Goal: Information Seeking & Learning: Learn about a topic

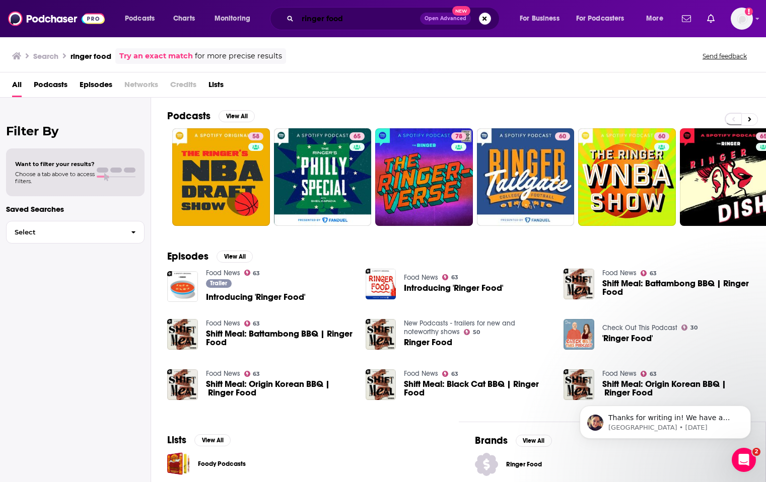
click at [345, 19] on input "ringer food" at bounding box center [359, 19] width 122 height 16
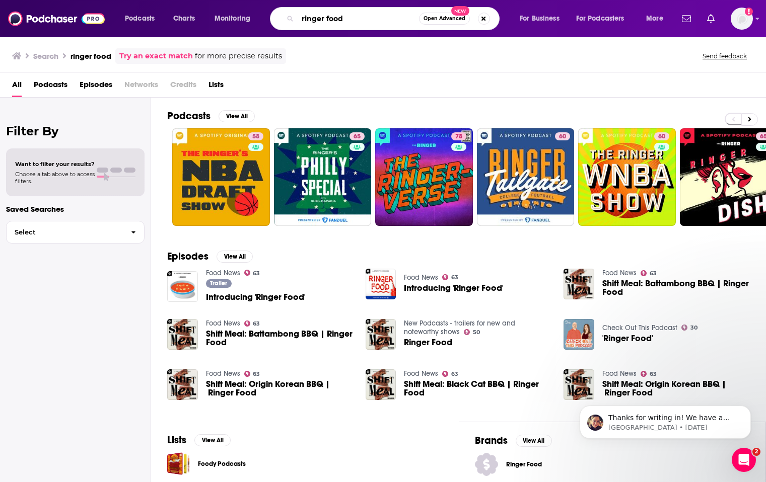
click at [345, 19] on input "ringer food" at bounding box center [358, 19] width 121 height 16
type input "bulwark tales"
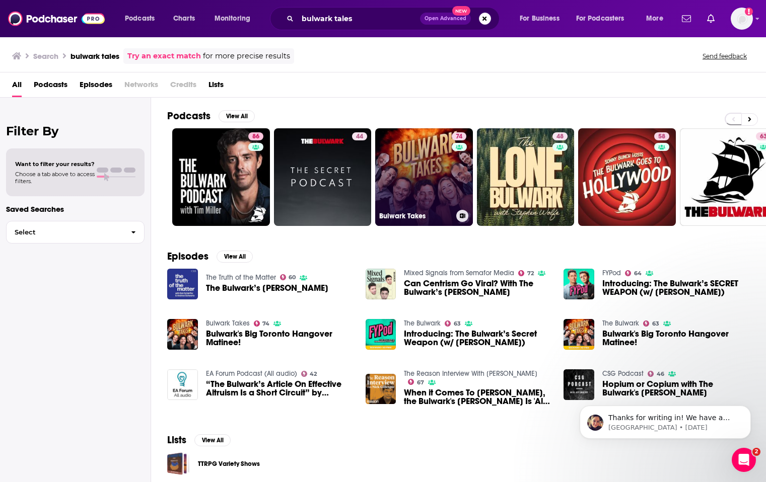
click at [419, 179] on link "74 Bulwark Takes" at bounding box center [424, 177] width 98 height 98
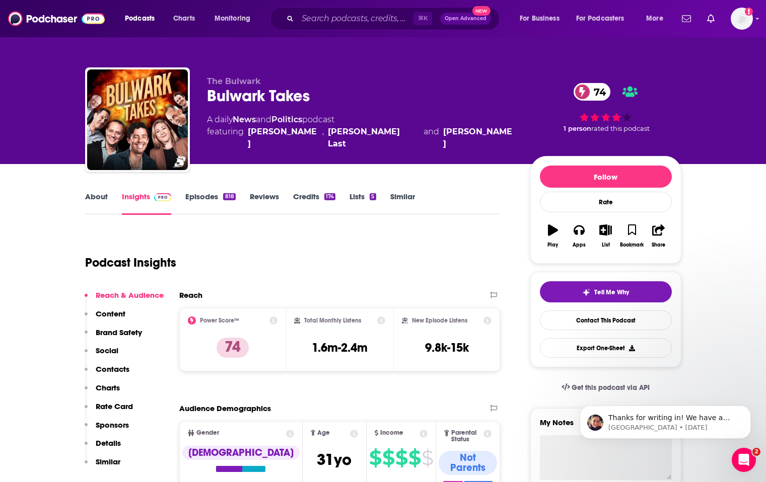
click at [199, 196] on link "Episodes 818" at bounding box center [210, 203] width 50 height 23
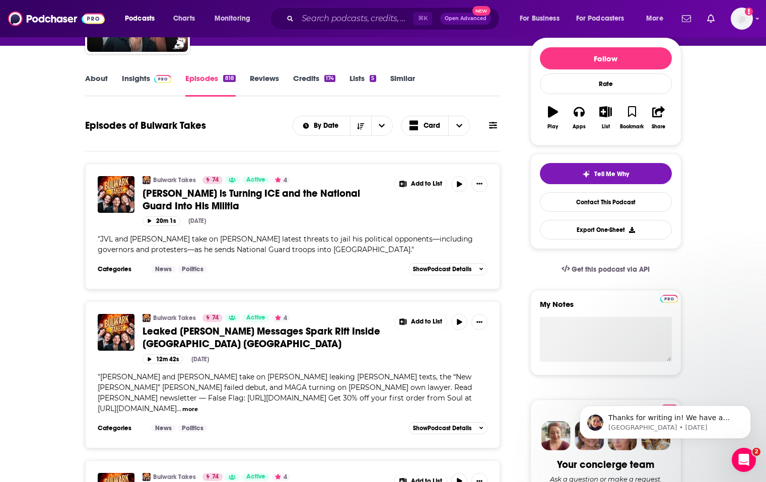
scroll to position [119, 0]
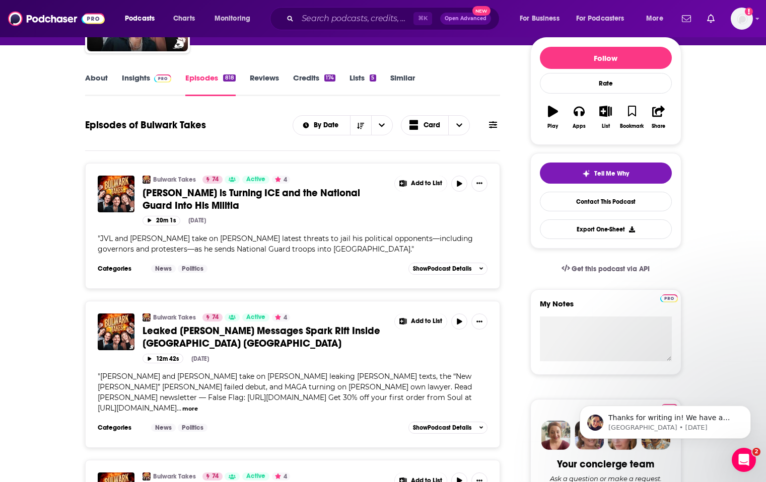
click at [198, 405] on button "more" at bounding box center [190, 409] width 16 height 9
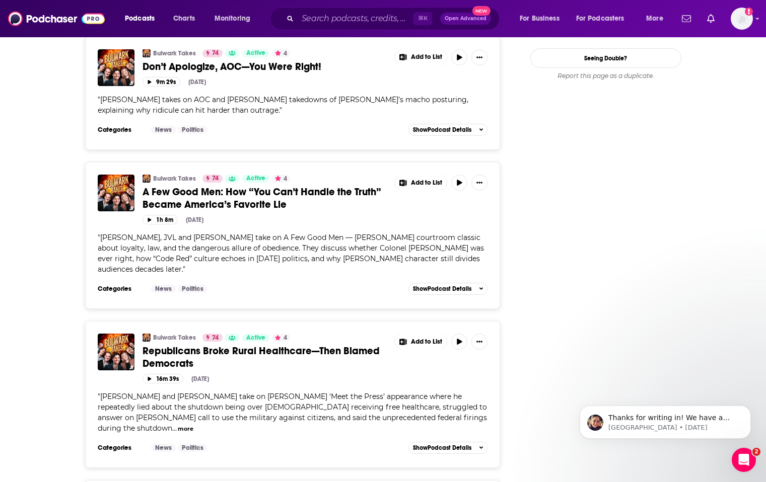
scroll to position [1185, 0]
click at [342, 13] on input "Search podcasts, credits, & more..." at bounding box center [356, 19] width 116 height 16
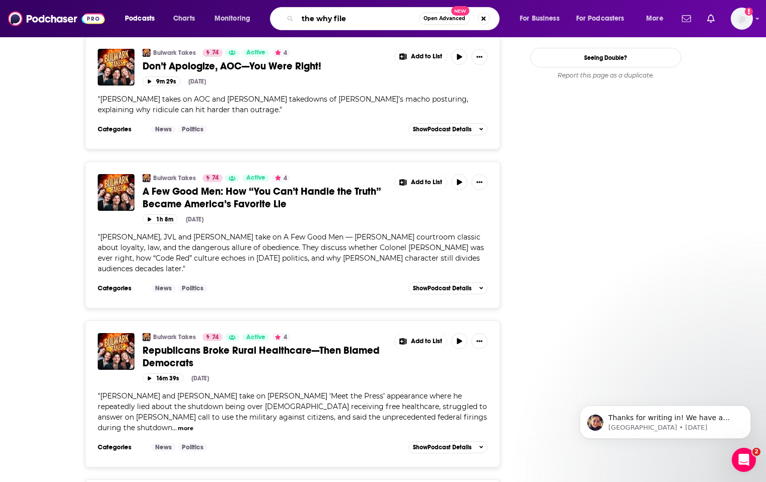
type input "the why files"
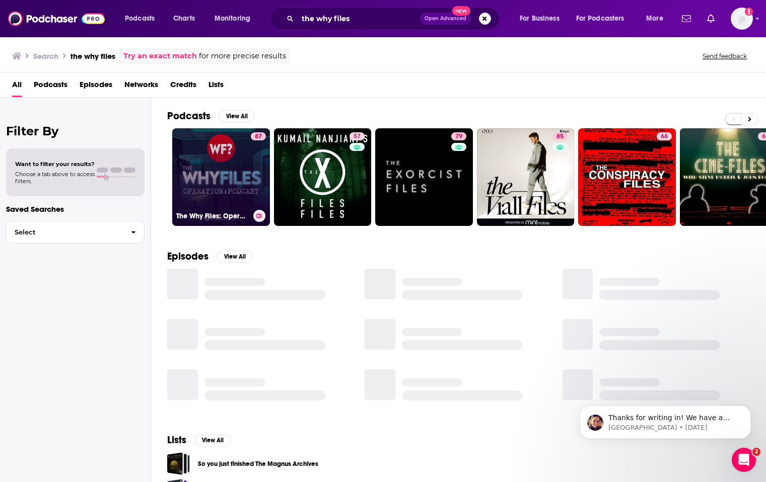
click at [223, 166] on link "87 The Why Files: Operation Podcast" at bounding box center [221, 177] width 98 height 98
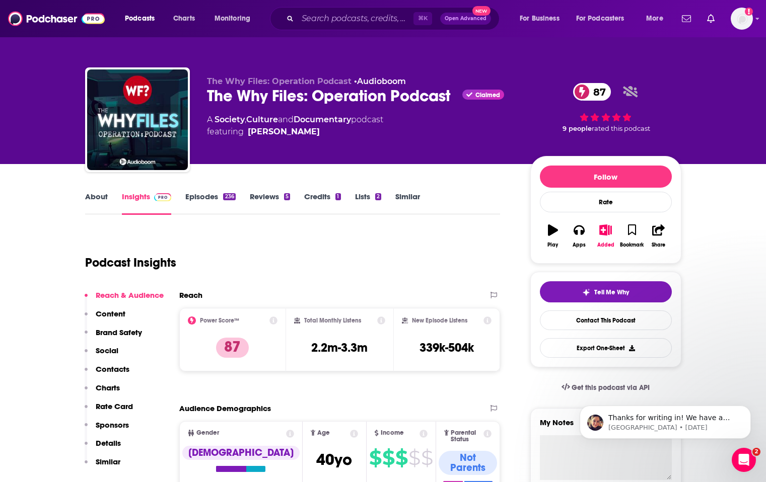
click at [97, 197] on link "About" at bounding box center [96, 203] width 23 height 23
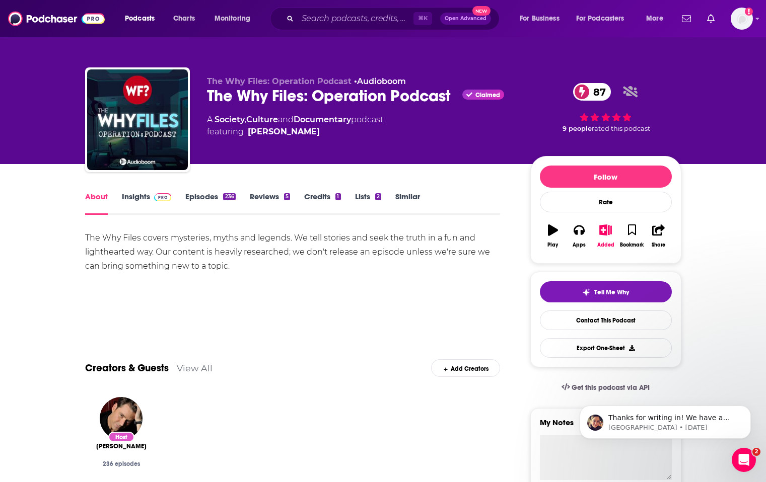
click at [198, 195] on link "Episodes 236" at bounding box center [210, 203] width 50 height 23
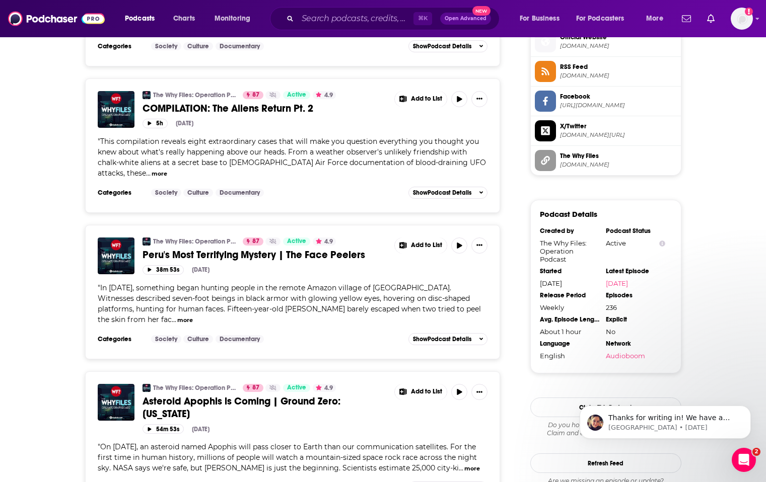
scroll to position [830, 0]
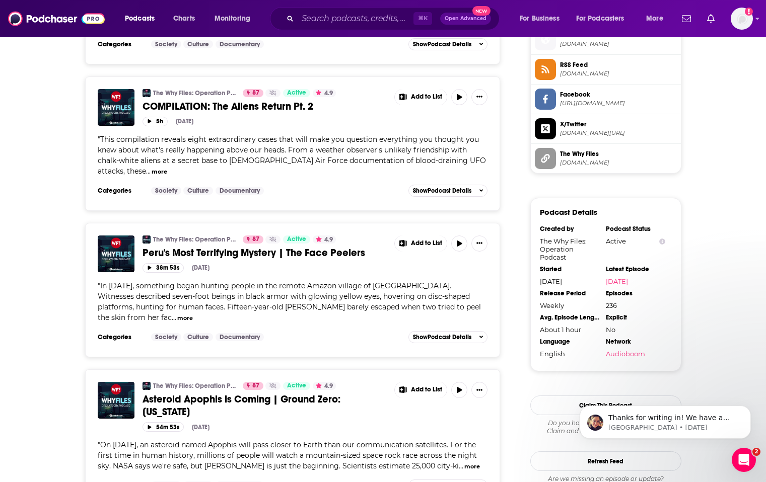
click at [177, 317] on button "more" at bounding box center [185, 318] width 16 height 9
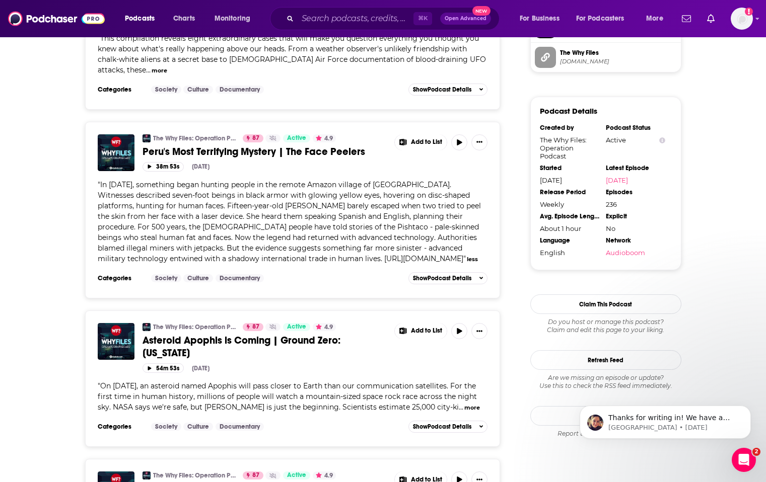
scroll to position [937, 0]
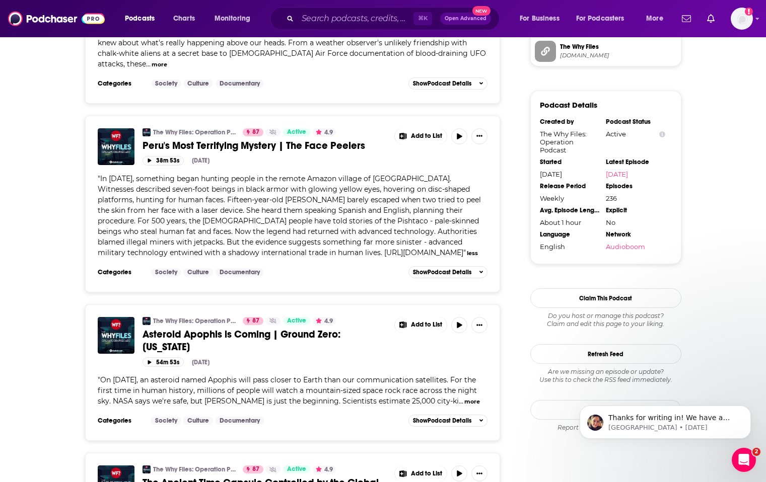
click at [464, 403] on button "more" at bounding box center [472, 402] width 16 height 9
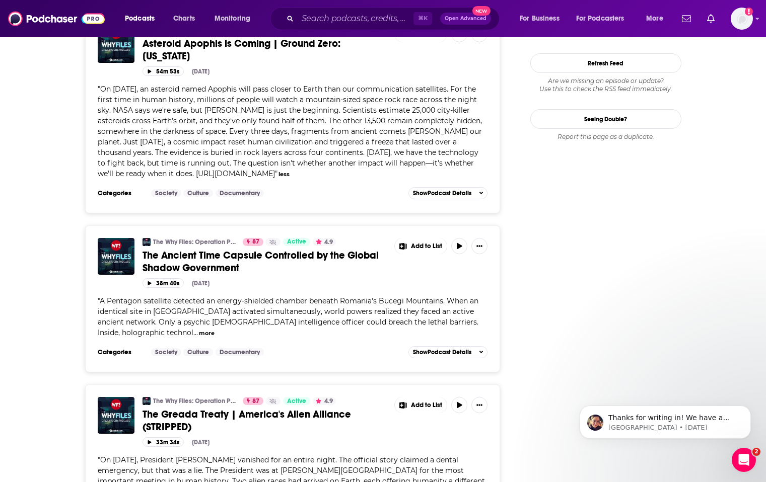
scroll to position [1229, 0]
click at [365, 20] on input "Search podcasts, credits, & more..." at bounding box center [356, 19] width 116 height 16
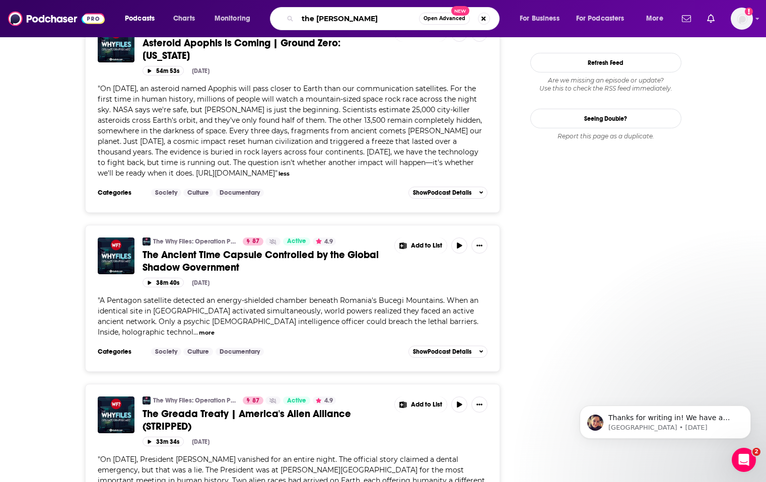
type input "the [PERSON_NAME] show"
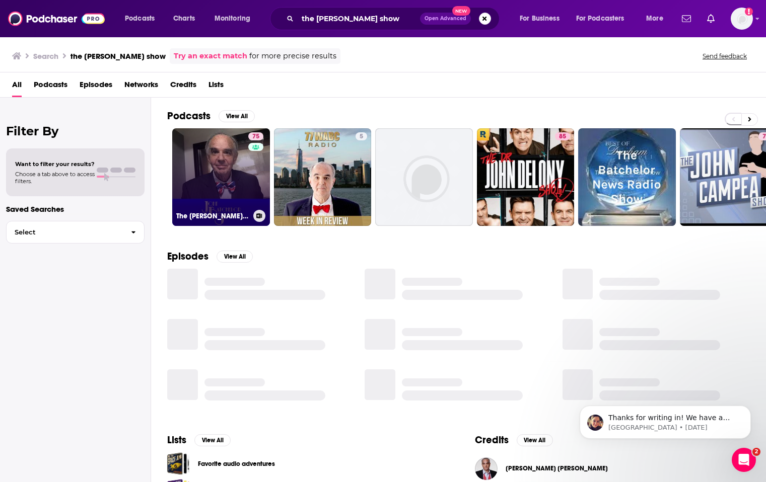
click at [229, 184] on link "75 The [PERSON_NAME] Show" at bounding box center [221, 177] width 98 height 98
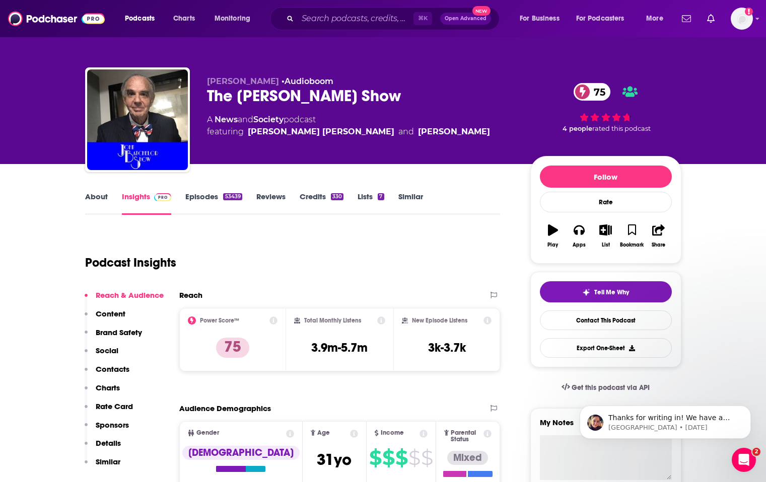
click at [201, 196] on link "Episodes 53439" at bounding box center [213, 203] width 56 height 23
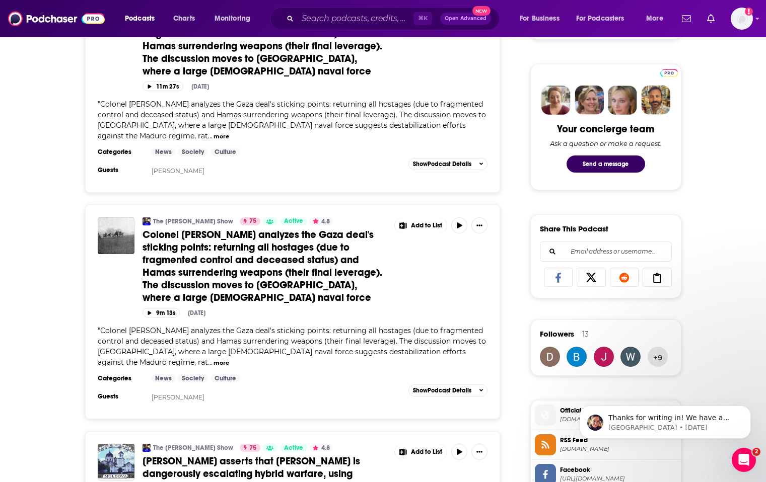
scroll to position [476, 0]
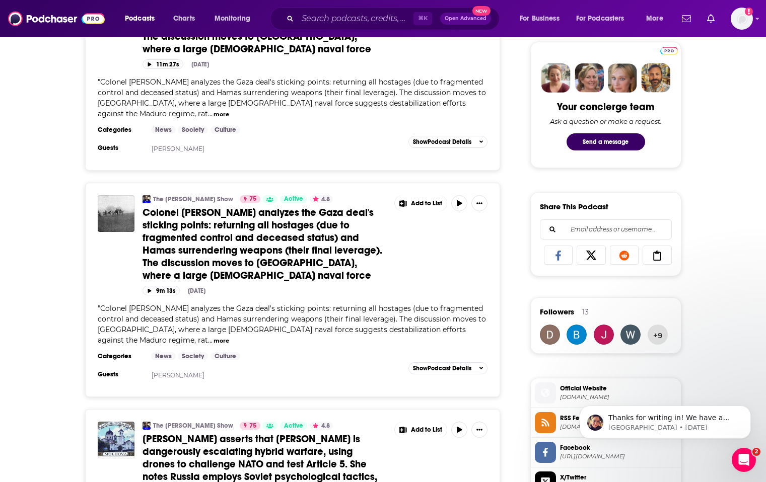
click at [340, 17] on input "Search podcasts, credits, & more..." at bounding box center [356, 19] width 116 height 16
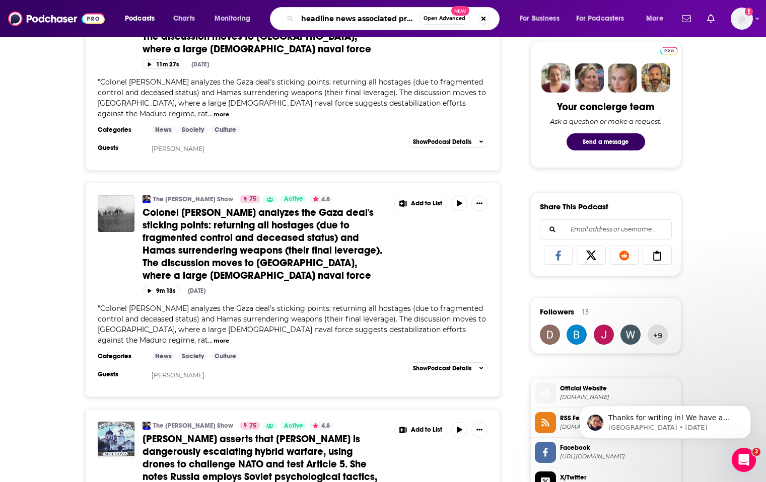
type input "headline news associated press"
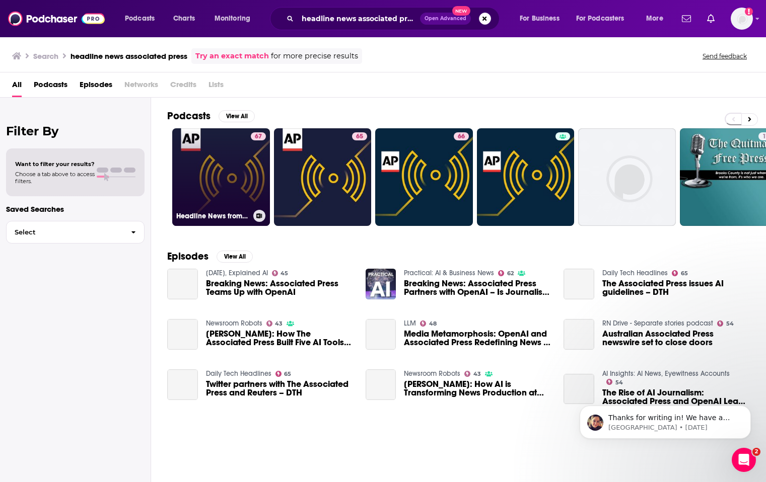
click at [210, 173] on link "67 Headline News from The Associated Press" at bounding box center [221, 177] width 98 height 98
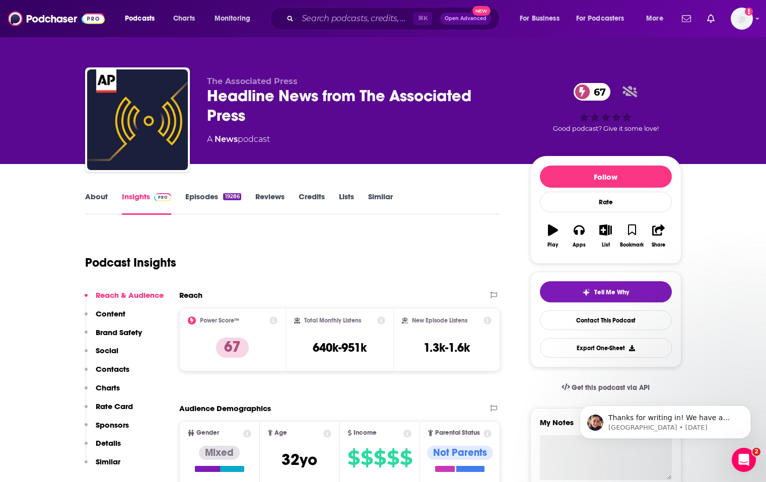
click at [200, 199] on link "Episodes 19286" at bounding box center [212, 203] width 55 height 23
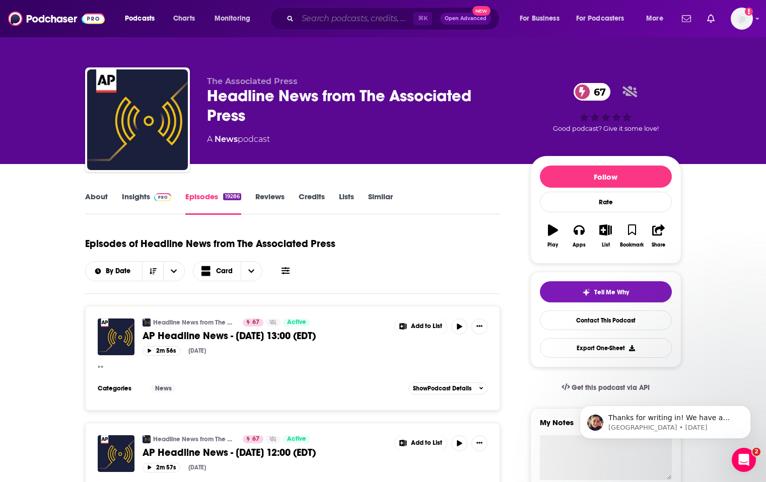
click at [344, 24] on input "Search podcasts, credits, & more..." at bounding box center [356, 19] width 116 height 16
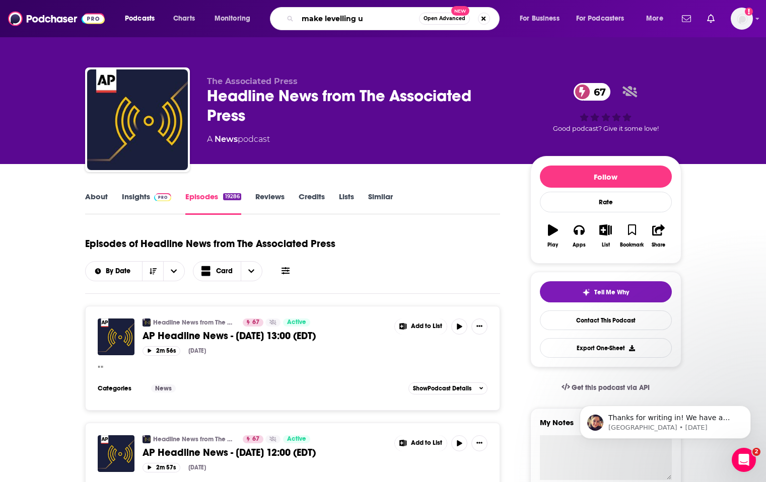
type input "make levelling up"
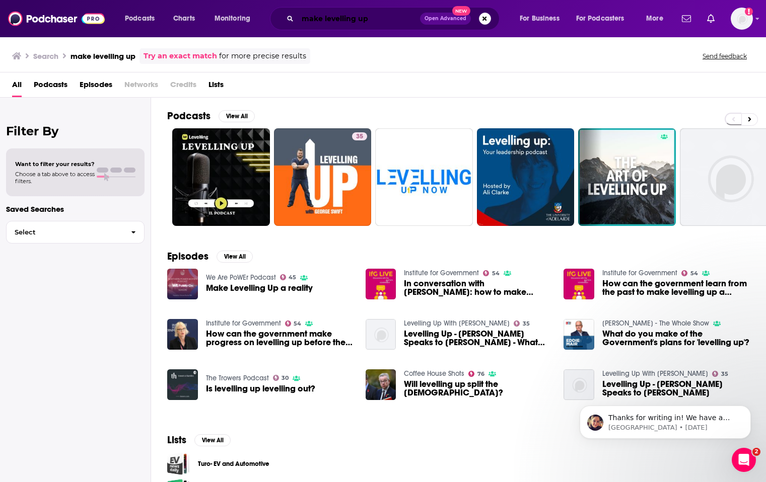
click at [330, 21] on input "make levelling up" at bounding box center [359, 19] width 122 height 16
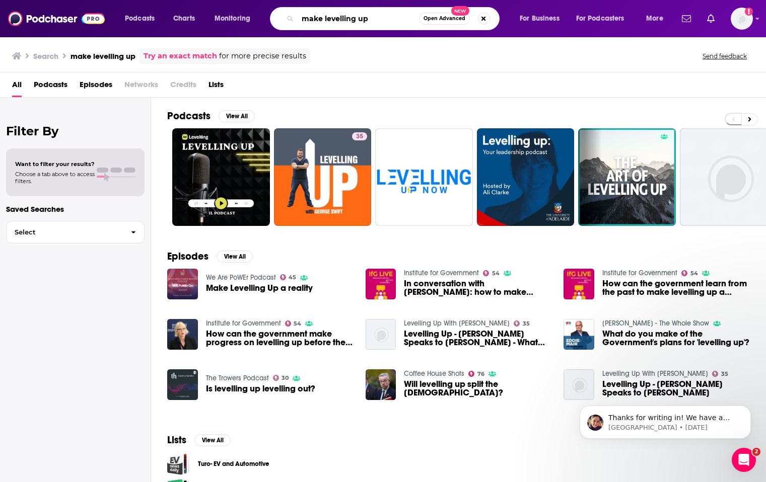
click at [330, 21] on input "make levelling up" at bounding box center [358, 19] width 121 height 16
type input "aware and aggravated"
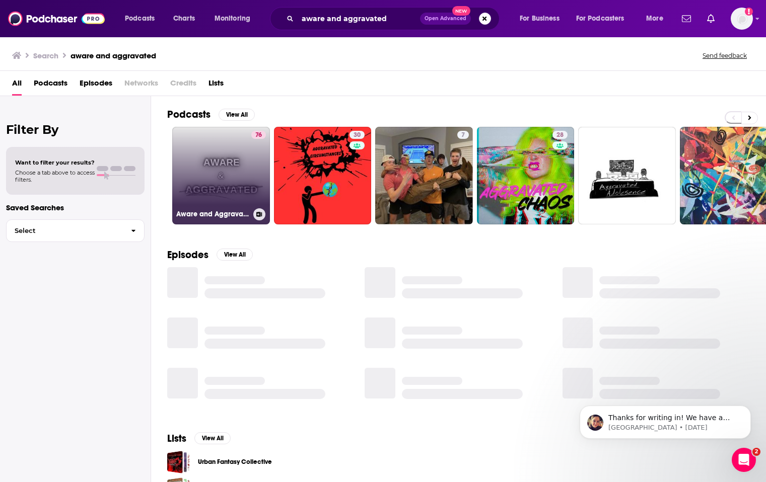
click at [207, 168] on link "76 Aware and Aggravated" at bounding box center [221, 176] width 98 height 98
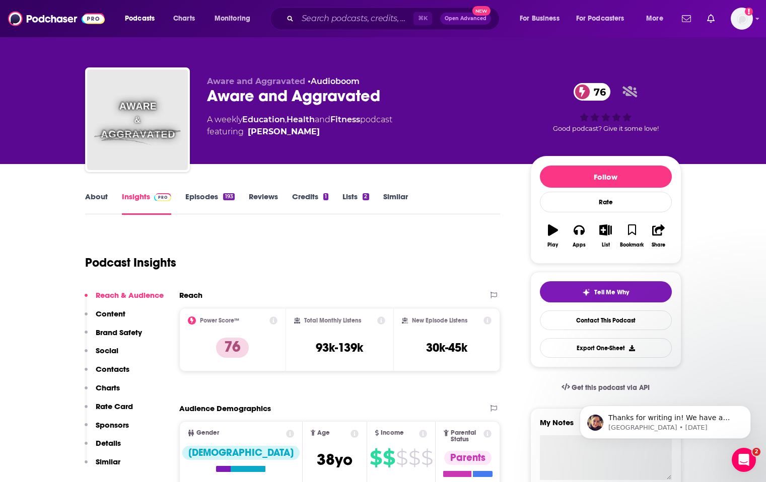
click at [95, 198] on link "About" at bounding box center [96, 203] width 23 height 23
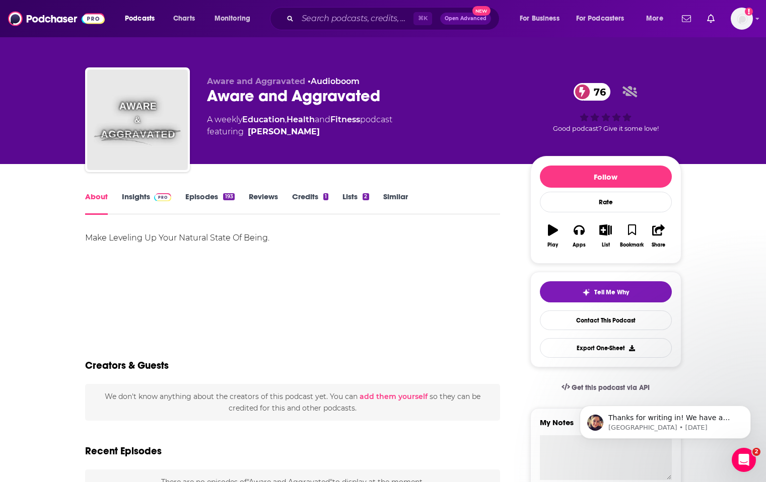
click at [203, 204] on link "Episodes 193" at bounding box center [209, 203] width 49 height 23
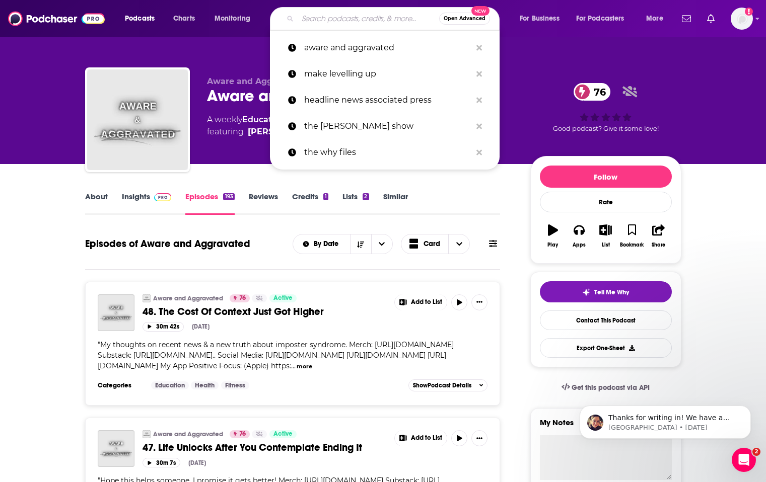
click at [333, 17] on input "Search podcasts, credits, & more..." at bounding box center [369, 19] width 142 height 16
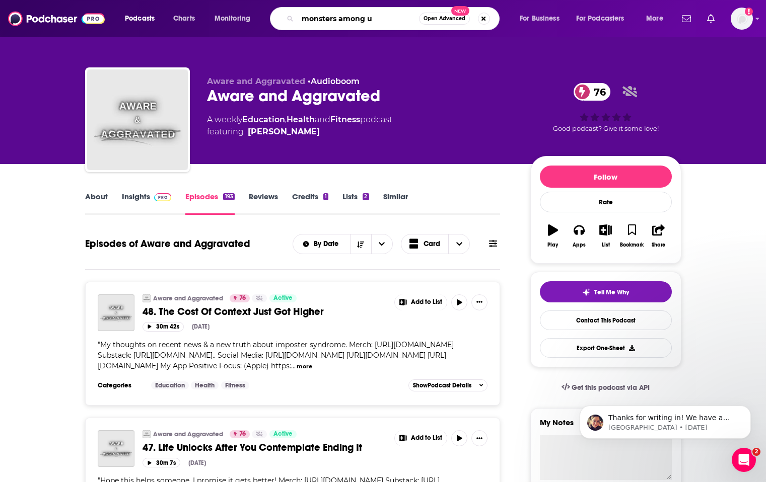
type input "monsters among us"
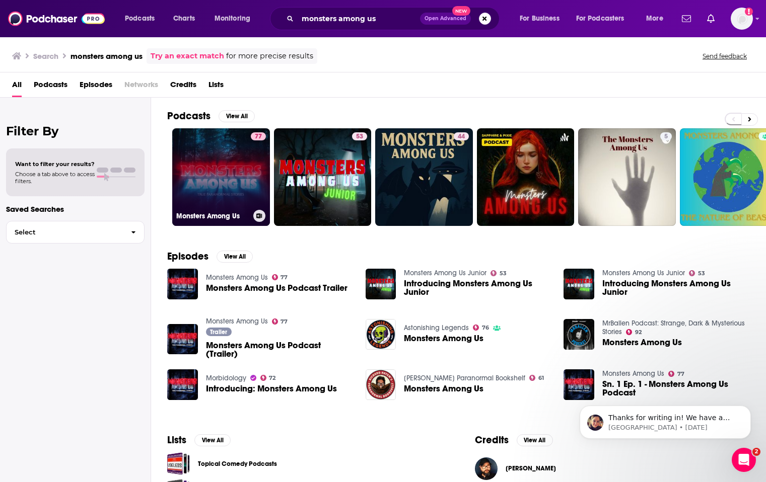
click at [216, 157] on link "77 Monsters Among Us" at bounding box center [221, 177] width 98 height 98
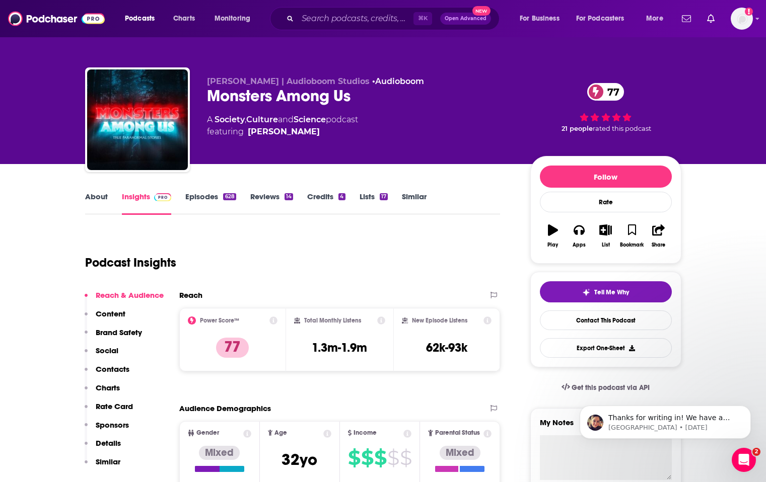
click at [195, 193] on link "Episodes 628" at bounding box center [210, 203] width 50 height 23
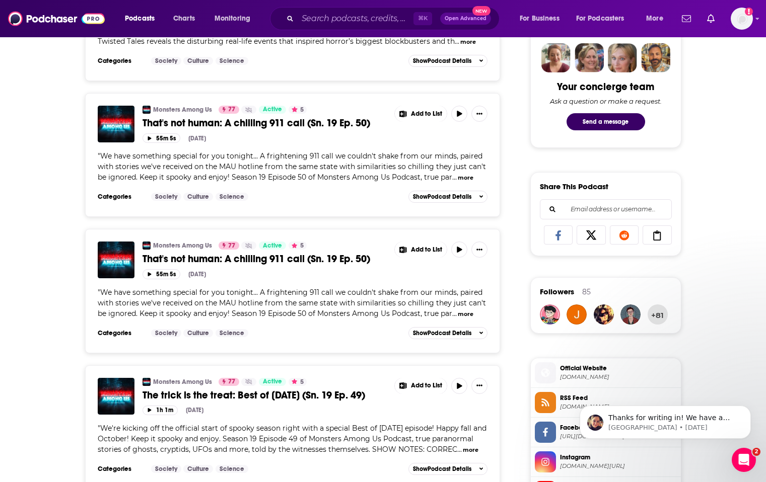
scroll to position [492, 0]
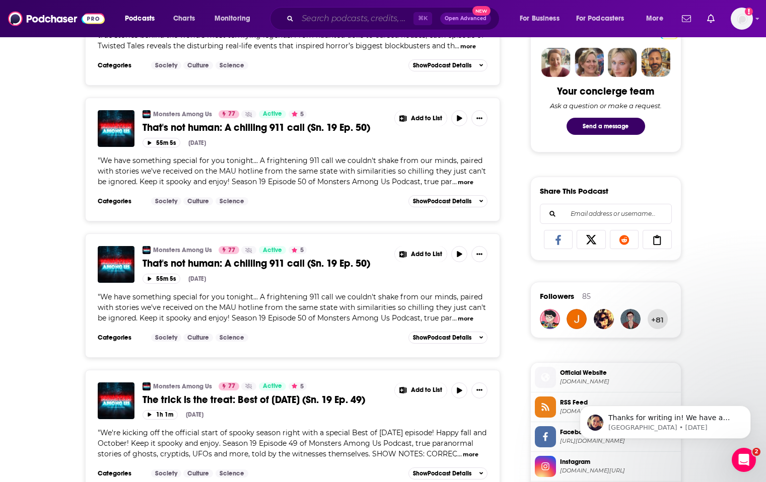
click at [345, 19] on input "Search podcasts, credits, & more..." at bounding box center [356, 19] width 116 height 16
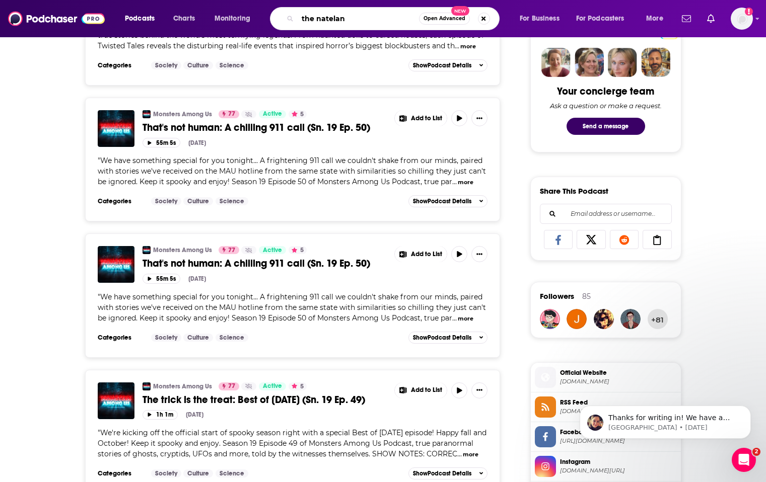
type input "the nateland"
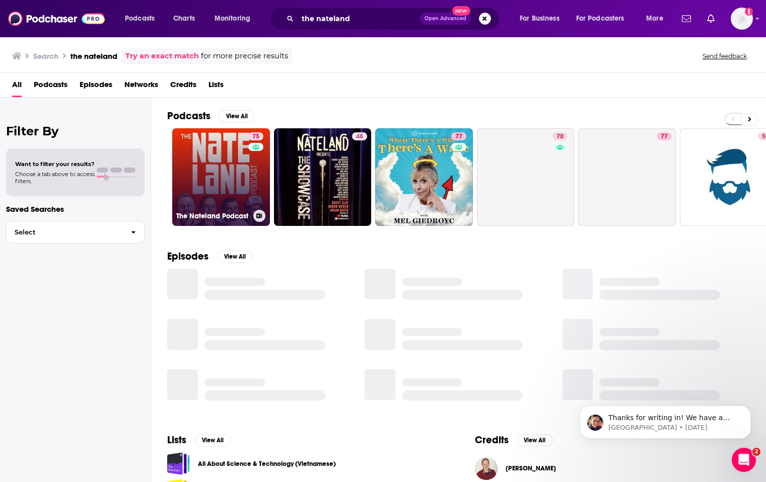
click at [207, 178] on link "75 The Nateland Podcast" at bounding box center [221, 177] width 98 height 98
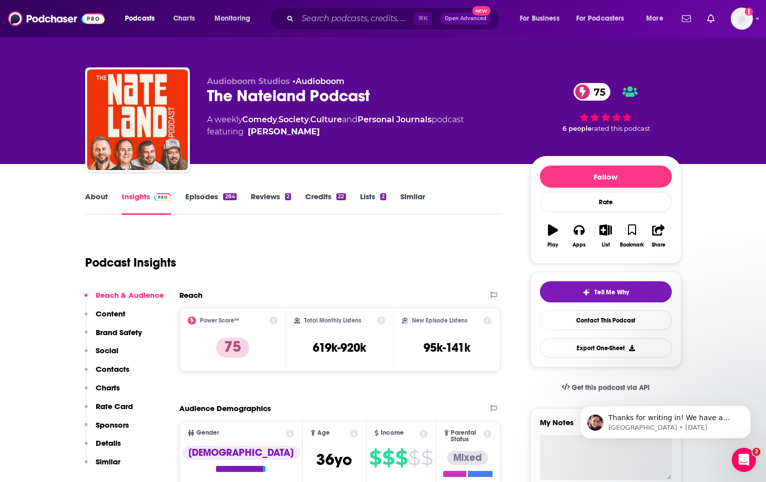
click at [206, 195] on link "Episodes 284" at bounding box center [210, 203] width 51 height 23
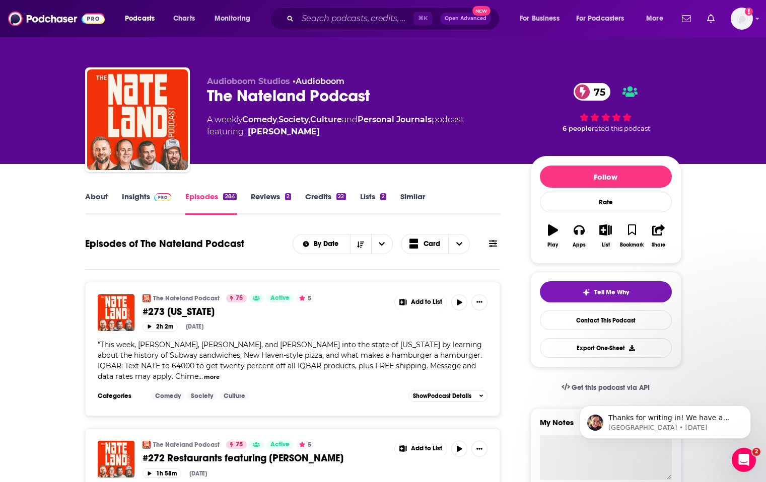
click at [100, 194] on link "About" at bounding box center [96, 203] width 23 height 23
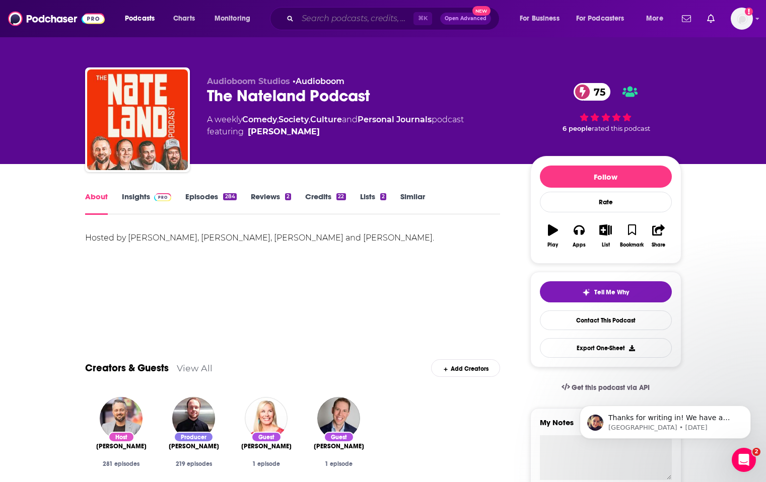
click at [329, 22] on input "Search podcasts, credits, & more..." at bounding box center [356, 19] width 116 height 16
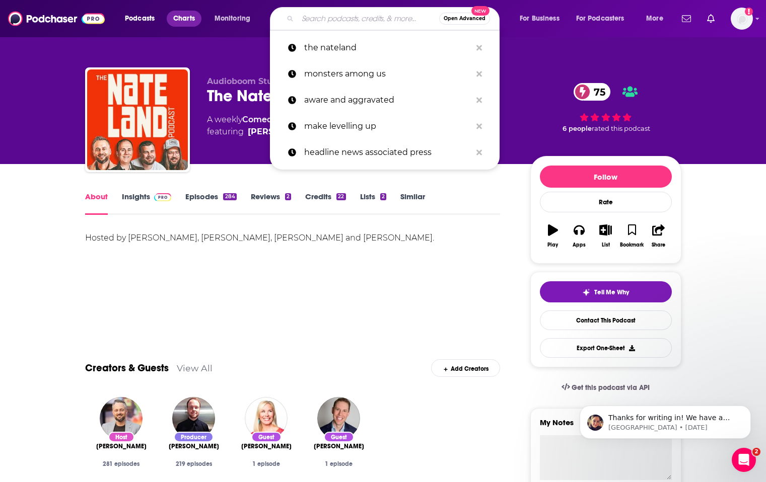
click at [181, 24] on span "Charts" at bounding box center [184, 19] width 22 height 14
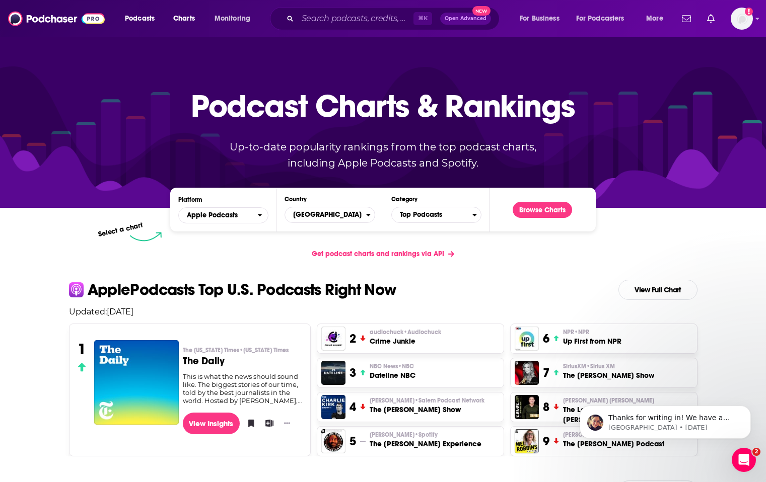
scroll to position [13, 0]
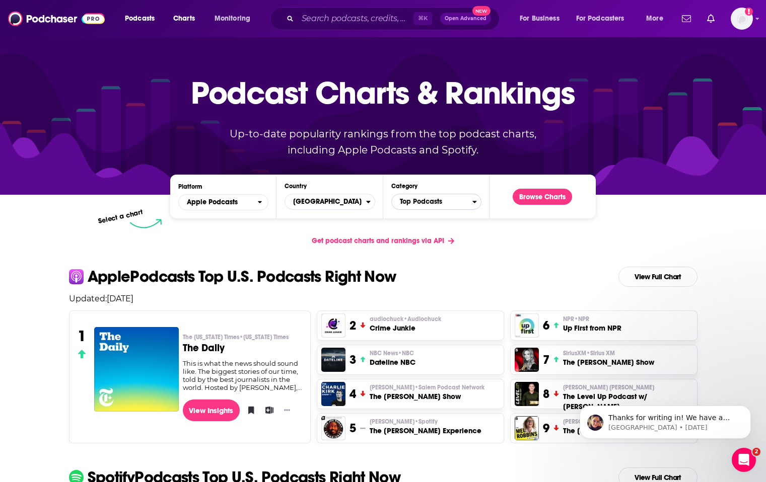
click at [435, 207] on span "Top Podcasts" at bounding box center [432, 201] width 81 height 17
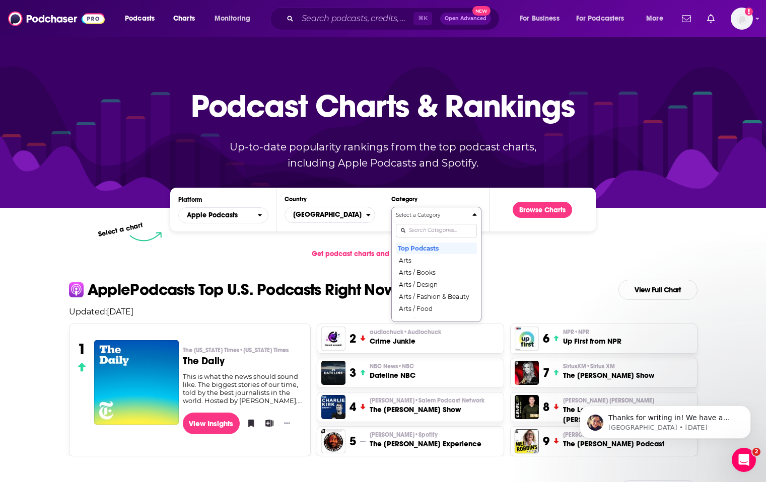
click at [434, 236] on input "Categories" at bounding box center [436, 231] width 81 height 14
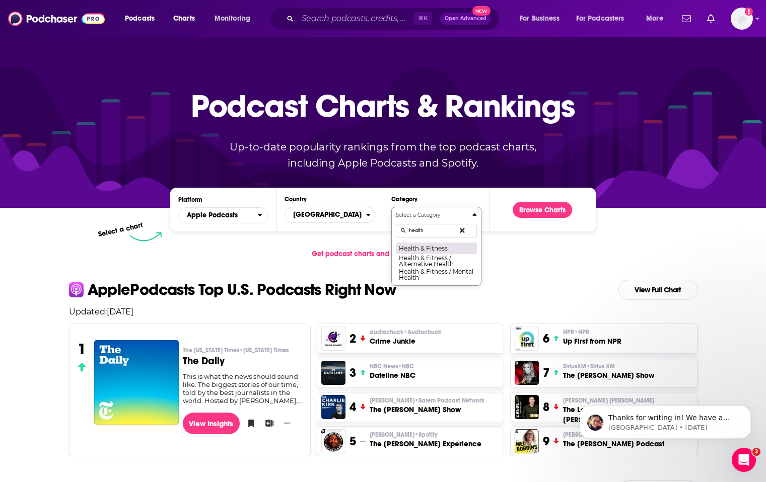
type input "health"
click at [431, 249] on button "Health & Fitness" at bounding box center [436, 248] width 81 height 12
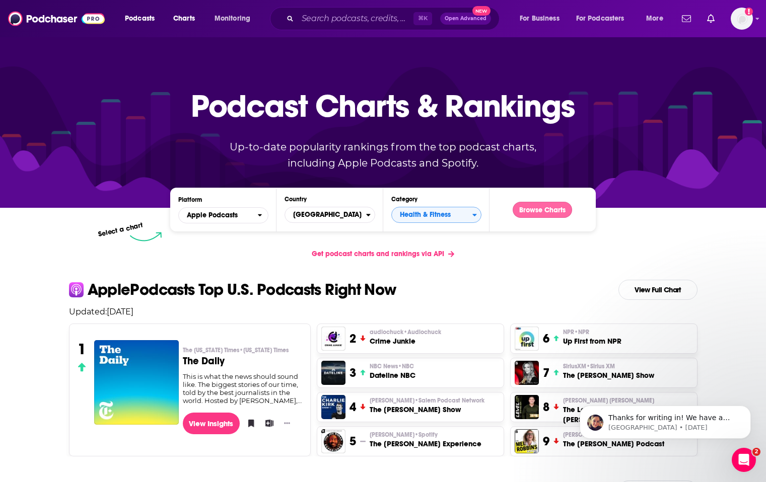
click at [549, 209] on button "Browse Charts" at bounding box center [542, 210] width 59 height 16
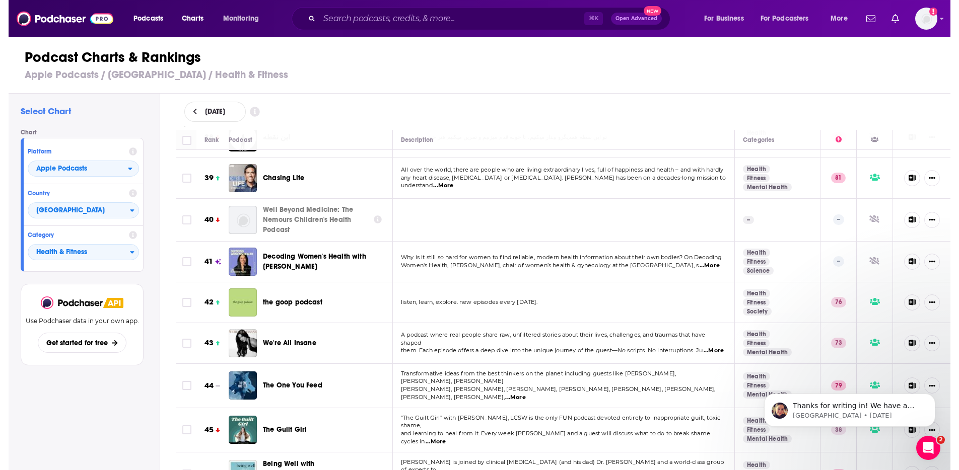
scroll to position [1537, 0]
